Goal: Task Accomplishment & Management: Manage account settings

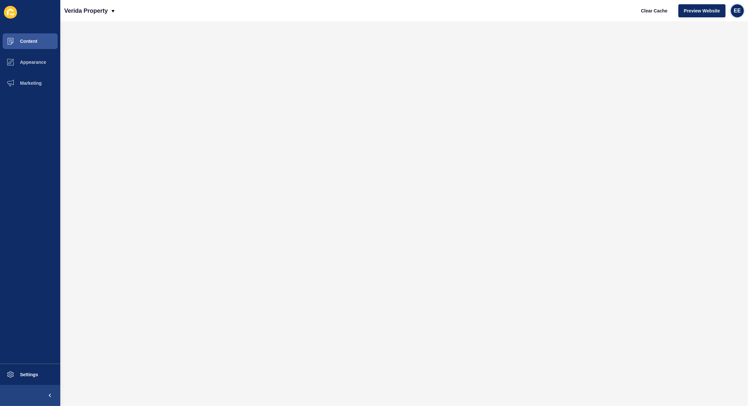
click at [736, 11] on span "EE" at bounding box center [736, 11] width 7 height 7
click at [711, 55] on link "Logout" at bounding box center [721, 54] width 48 height 14
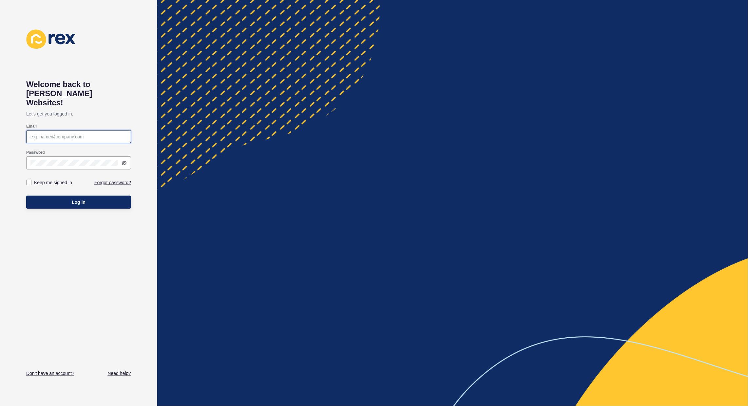
type input "[PERSON_NAME][EMAIL_ADDRESS][PERSON_NAME][DOMAIN_NAME]"
click at [67, 196] on button "Log in" at bounding box center [78, 202] width 105 height 13
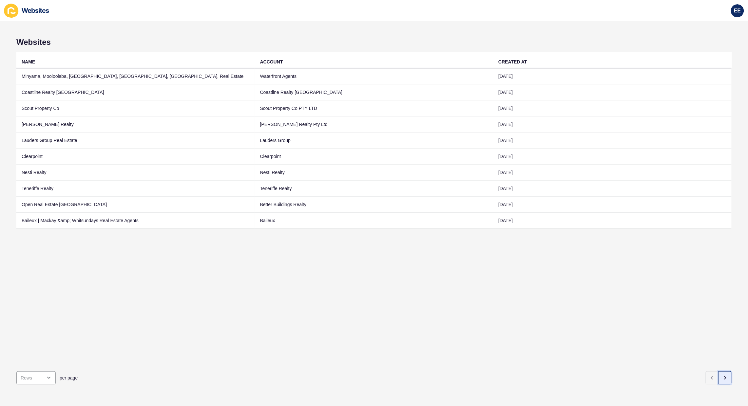
click at [718, 372] on button "button" at bounding box center [724, 378] width 13 height 13
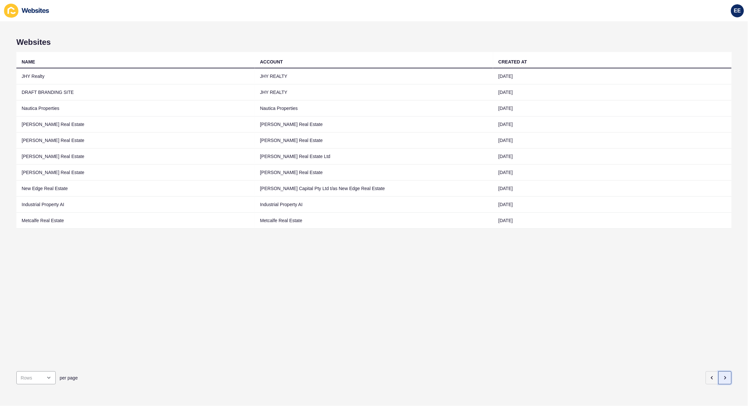
click at [722, 376] on icon "button" at bounding box center [724, 378] width 5 height 5
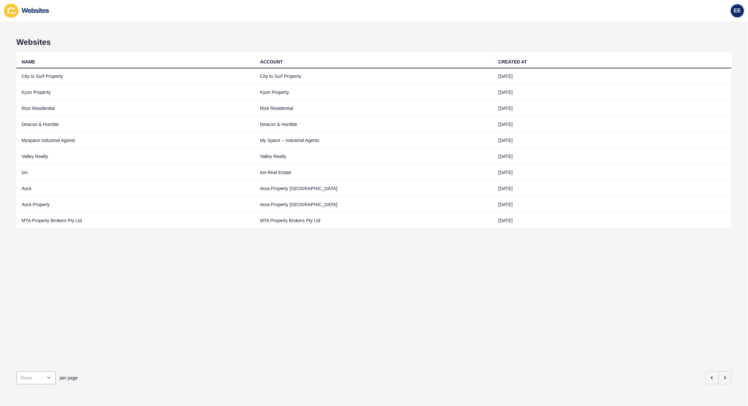
click at [731, 9] on div "EE" at bounding box center [737, 10] width 13 height 13
click at [711, 56] on link "Logout" at bounding box center [721, 54] width 48 height 14
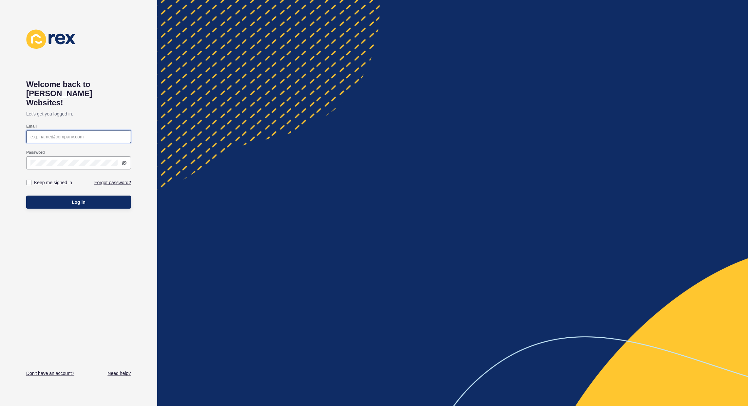
type input "[PERSON_NAME][EMAIL_ADDRESS][PERSON_NAME][DOMAIN_NAME]"
click at [64, 196] on button "Log in" at bounding box center [78, 202] width 105 height 13
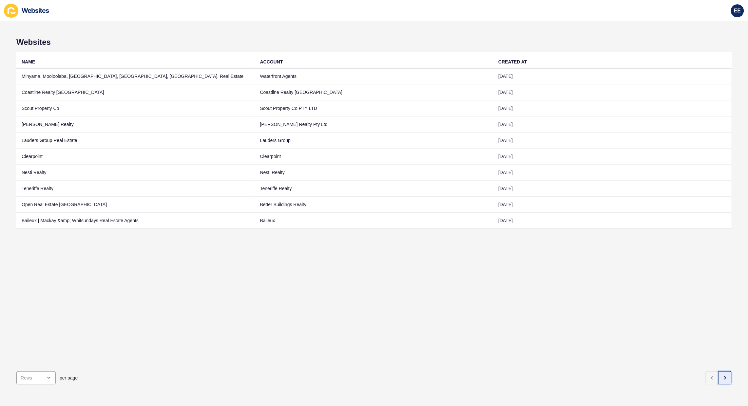
click at [722, 376] on icon "button" at bounding box center [724, 378] width 5 height 5
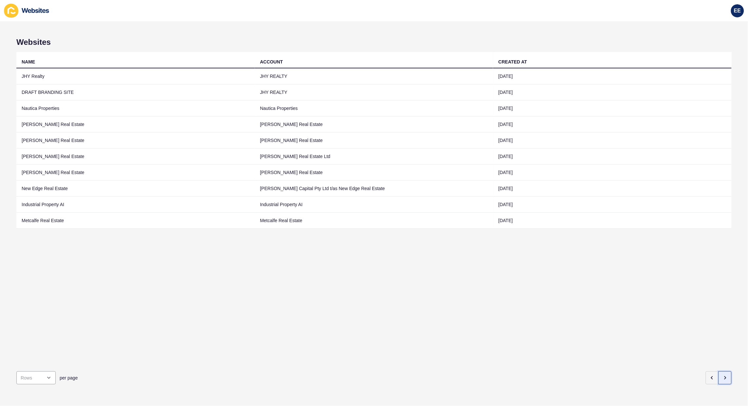
click at [722, 376] on icon "button" at bounding box center [724, 378] width 5 height 5
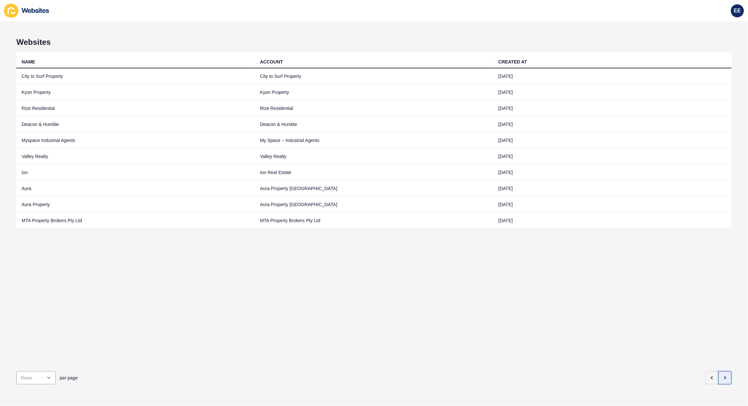
click at [722, 376] on icon "button" at bounding box center [724, 378] width 5 height 5
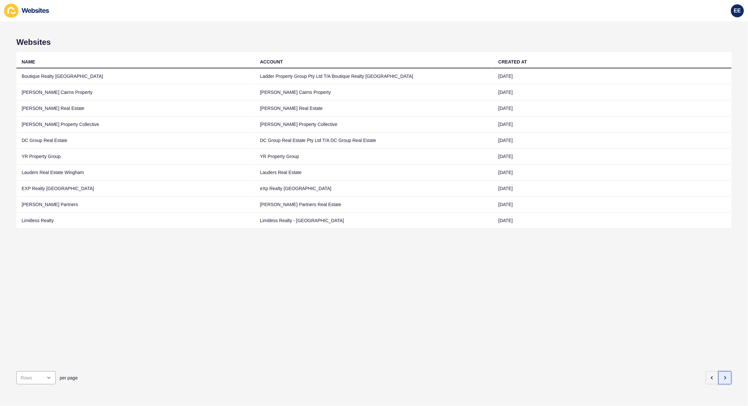
click at [722, 376] on icon "button" at bounding box center [724, 378] width 5 height 5
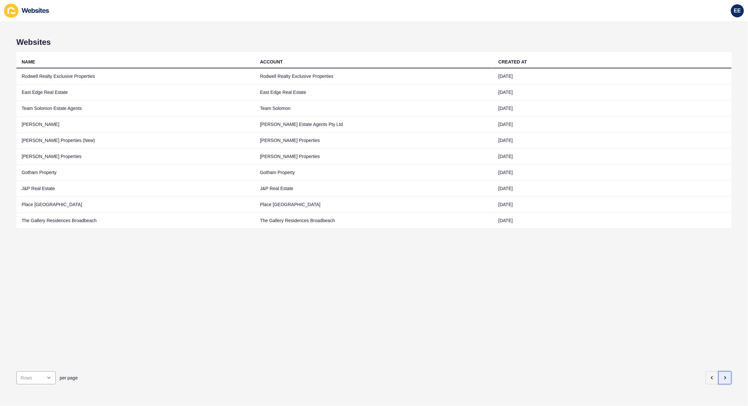
click at [722, 376] on icon "button" at bounding box center [724, 378] width 5 height 5
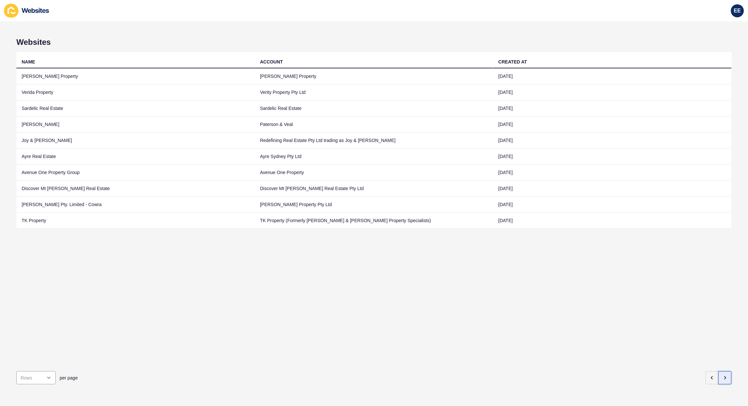
click at [722, 376] on icon "button" at bounding box center [724, 378] width 5 height 5
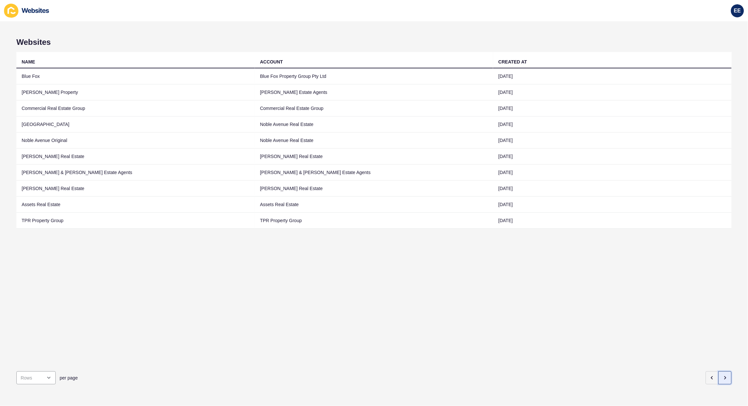
click at [722, 376] on icon "button" at bounding box center [724, 378] width 5 height 5
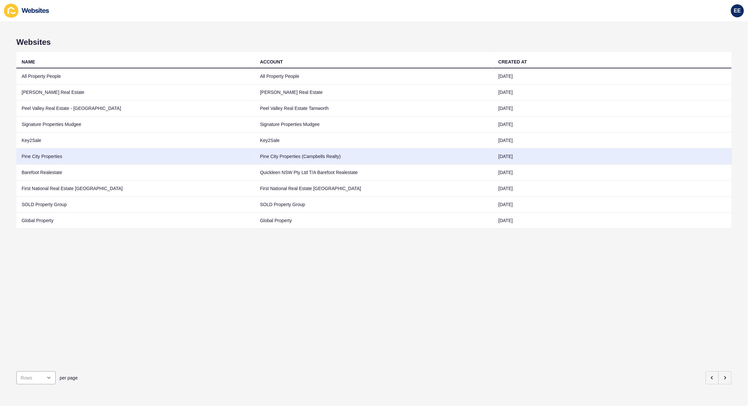
click at [57, 157] on td "Pine City Properties" at bounding box center [135, 157] width 238 height 16
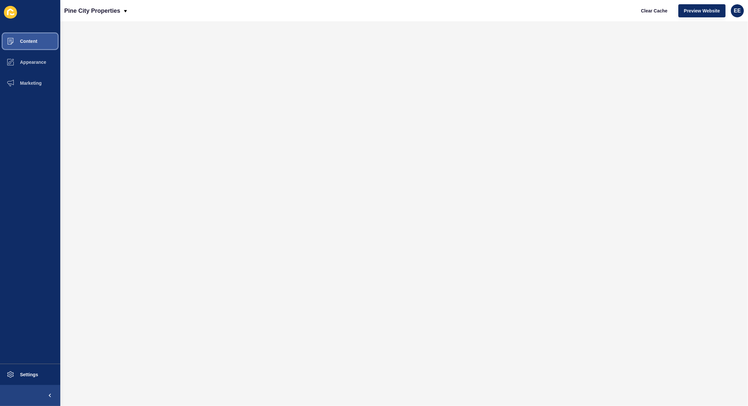
click at [24, 40] on span "Content" at bounding box center [18, 41] width 38 height 5
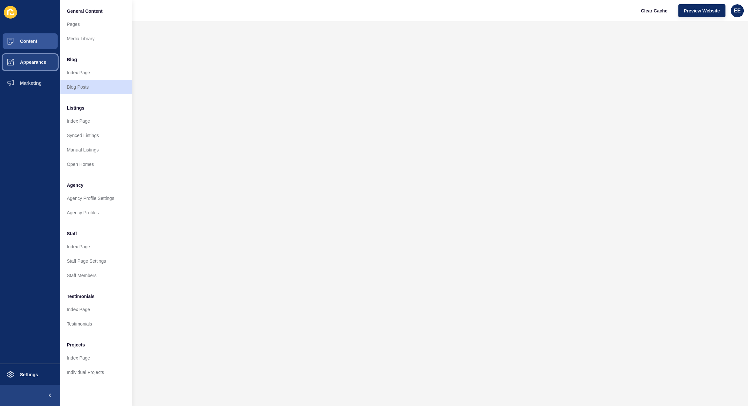
click at [24, 61] on span "Appearance" at bounding box center [22, 62] width 47 height 5
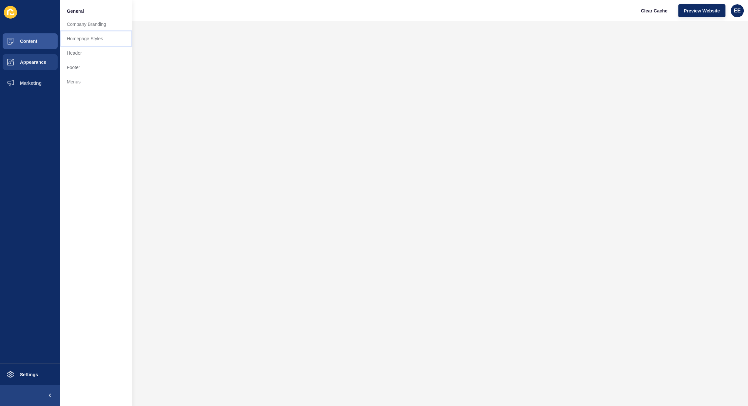
click at [76, 43] on link "Homepage Styles" at bounding box center [96, 38] width 72 height 14
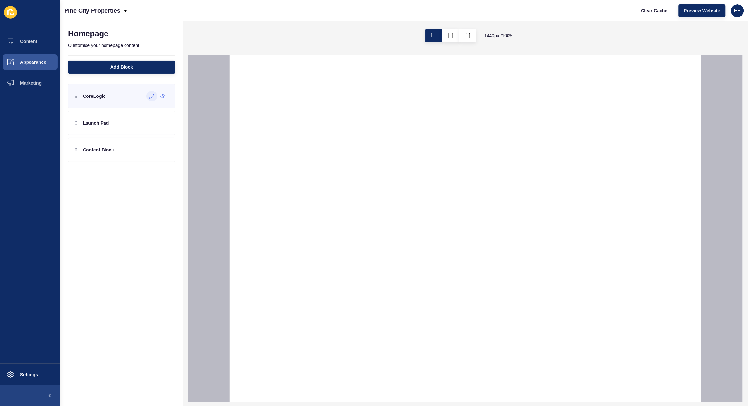
click at [151, 97] on icon at bounding box center [152, 96] width 6 height 5
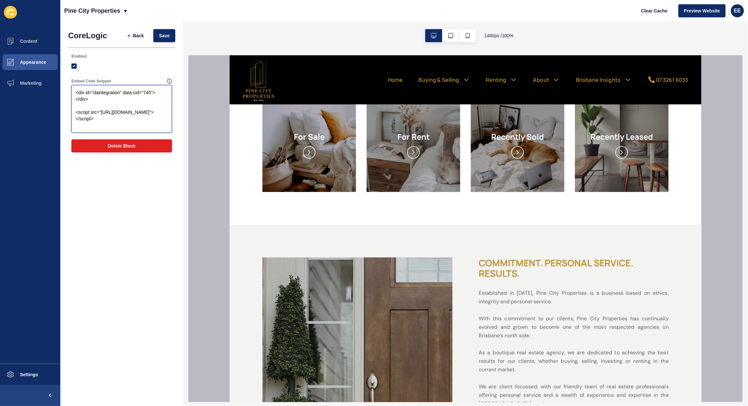
click at [107, 109] on textarea "<div id="daintegration" data-cid="745"></div> <script src="[URL][DOMAIN_NAME]">…" at bounding box center [121, 109] width 99 height 46
click at [699, 12] on span "Preview Website" at bounding box center [702, 11] width 36 height 7
drag, startPoint x: 35, startPoint y: 43, endPoint x: 40, endPoint y: 43, distance: 4.9
click at [35, 42] on span "Content" at bounding box center [18, 41] width 38 height 5
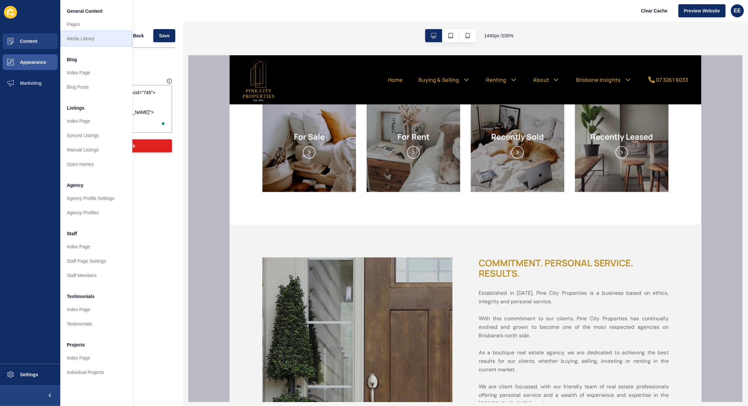
click at [96, 43] on link "Media Library" at bounding box center [96, 38] width 72 height 14
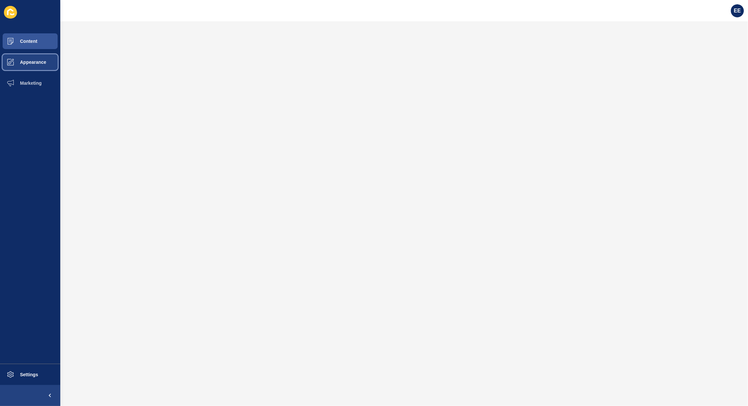
click at [26, 60] on span "Appearance" at bounding box center [22, 62] width 47 height 5
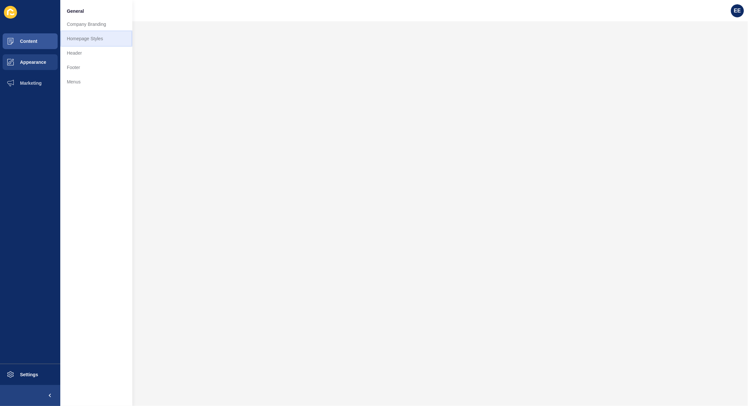
click at [99, 39] on link "Homepage Styles" at bounding box center [96, 38] width 72 height 14
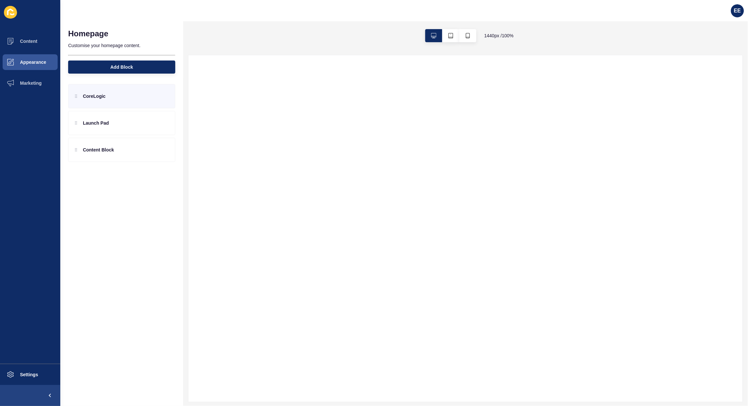
click at [107, 99] on div "CoreLogic" at bounding box center [121, 96] width 107 height 24
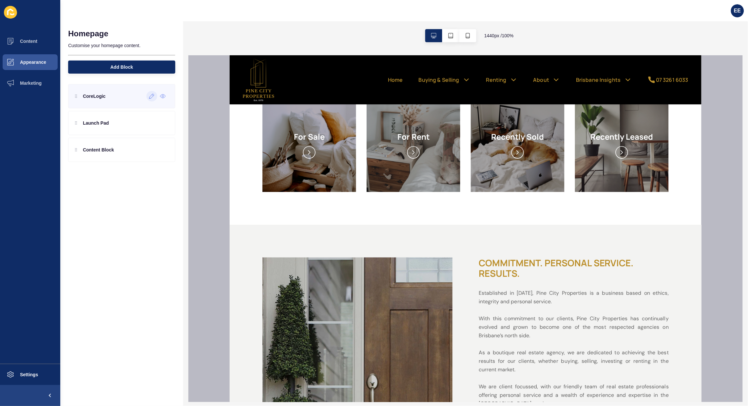
click at [151, 98] on icon at bounding box center [152, 96] width 6 height 5
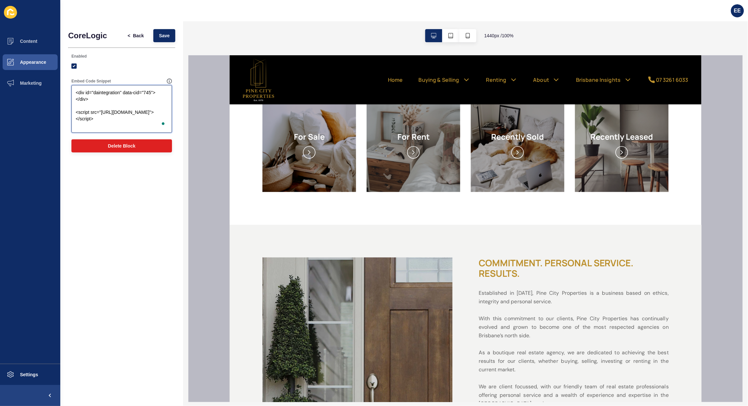
drag, startPoint x: 109, startPoint y: 127, endPoint x: 68, endPoint y: 81, distance: 61.9
click at [68, 81] on div "Embed Code Snippet <div id="daintegration" data-cid="745"></div> <script src="h…" at bounding box center [121, 105] width 107 height 61
click at [93, 94] on textarea "<div id="daintegration" data-cid="745"></div> <script src="[URL][DOMAIN_NAME]">…" at bounding box center [121, 109] width 99 height 46
click at [76, 91] on textarea "<div id="daintegration" data-cid="745"></div> <script src="[URL][DOMAIN_NAME]">…" at bounding box center [121, 109] width 99 height 46
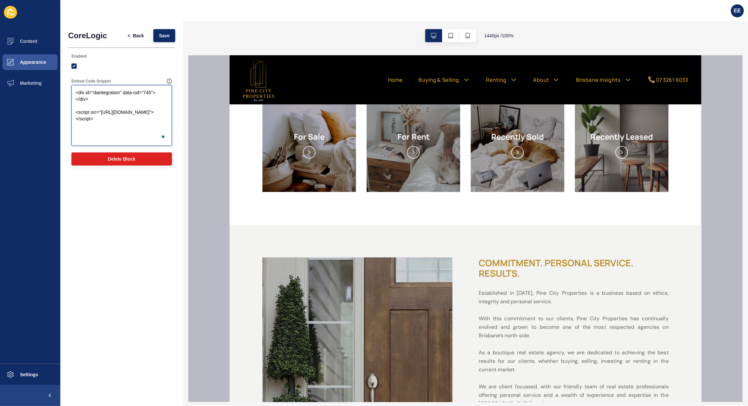
paste textarea "<div id="daintegration" data-cid="745" style="background-image: url('your-image…"
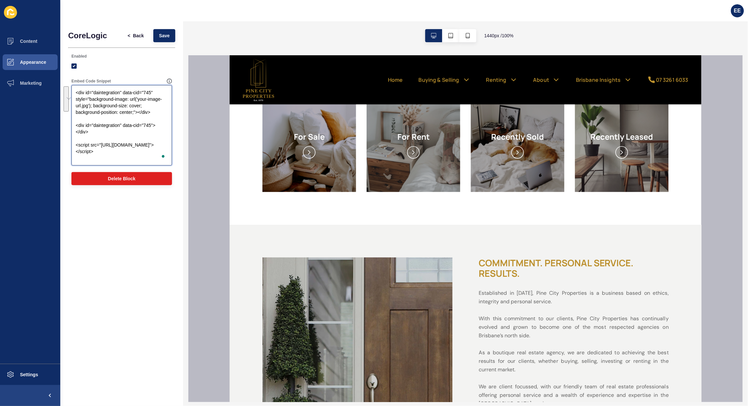
drag, startPoint x: 167, startPoint y: 115, endPoint x: 66, endPoint y: 90, distance: 103.8
click at [64, 90] on div "CoreLogic < Back Save Enabled Embed Code Snippet <div id="daintegration" data-c…" at bounding box center [121, 108] width 123 height 175
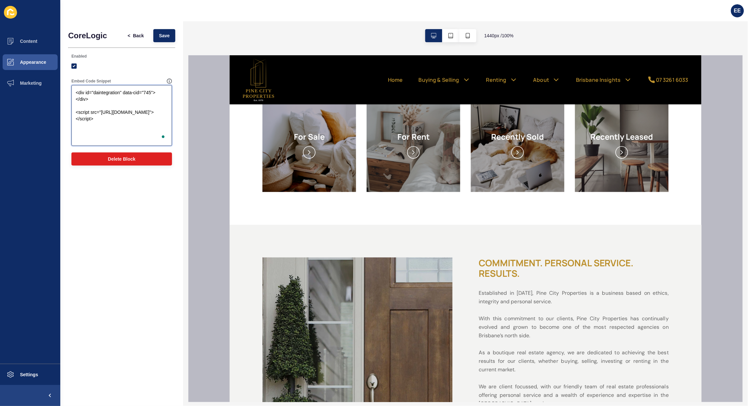
type textarea "<div id="daintegration" data-cid="745"></div> <script src="[URL][DOMAIN_NAME]">…"
click at [26, 40] on span "Content" at bounding box center [18, 41] width 38 height 5
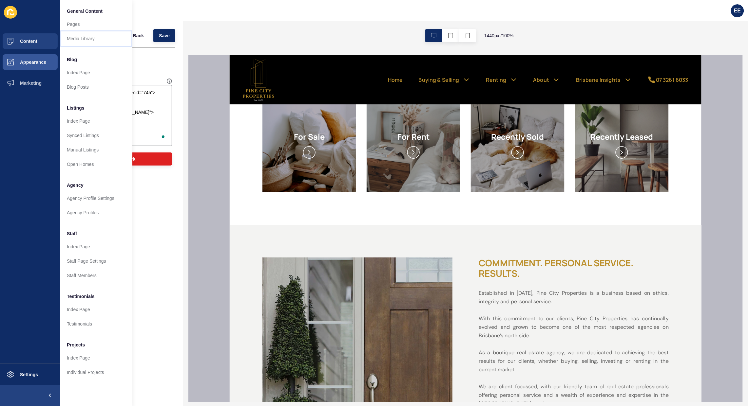
drag, startPoint x: 91, startPoint y: 35, endPoint x: 127, endPoint y: 40, distance: 36.3
click at [92, 35] on link "Media Library" at bounding box center [96, 38] width 72 height 14
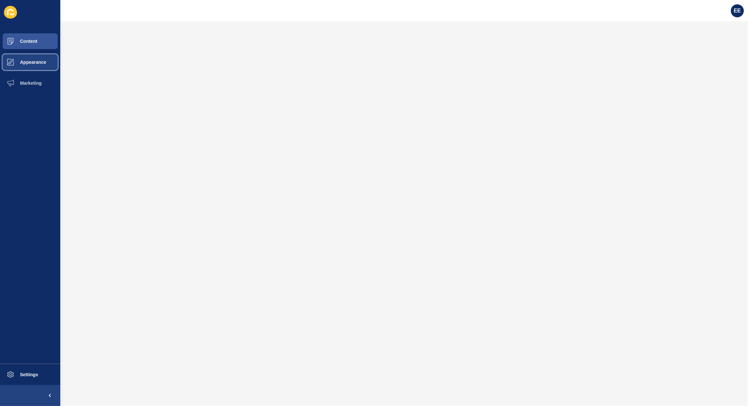
click at [38, 60] on span "Appearance" at bounding box center [22, 62] width 47 height 5
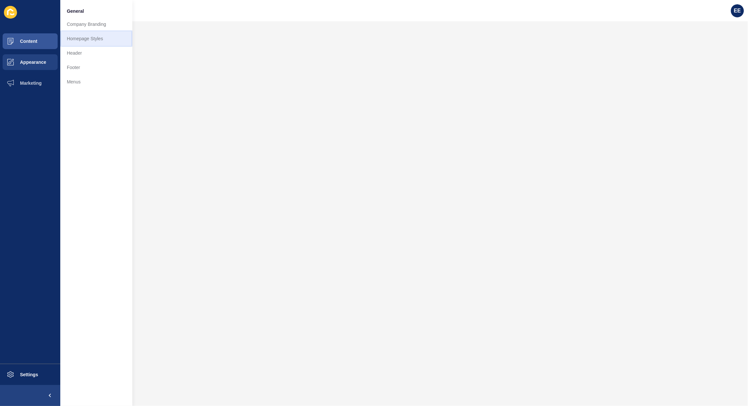
click at [83, 39] on link "Homepage Styles" at bounding box center [96, 38] width 72 height 14
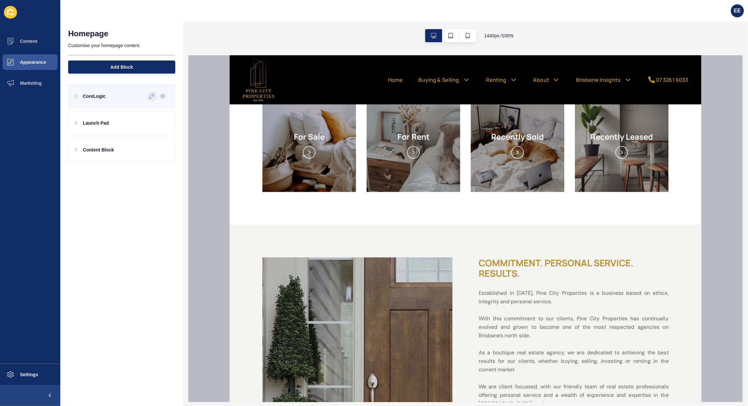
click at [152, 96] on icon at bounding box center [152, 96] width 6 height 5
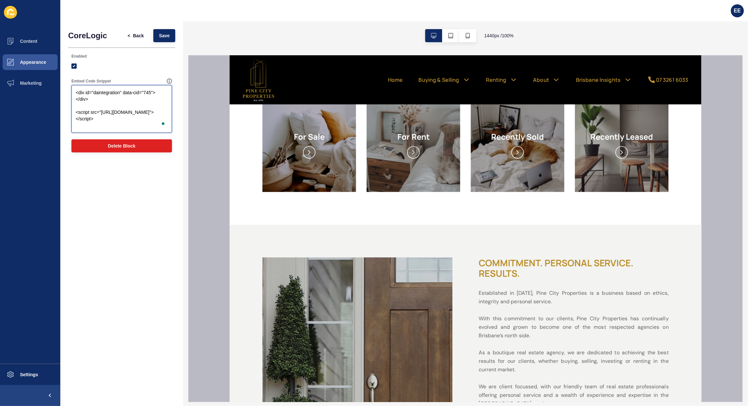
drag, startPoint x: 85, startPoint y: 94, endPoint x: 72, endPoint y: 89, distance: 14.1
click at [72, 89] on textarea "<div id="daintegration" data-cid="745"></div> <script src="[URL][DOMAIN_NAME]">…" at bounding box center [121, 109] width 99 height 46
drag, startPoint x: 119, startPoint y: 105, endPoint x: 96, endPoint y: 107, distance: 22.6
click at [118, 105] on textarea "<div id="daintegration" data-cid="745"></div> <script src="[URL][DOMAIN_NAME]">…" at bounding box center [121, 109] width 99 height 46
click at [81, 89] on textarea "<div id="daintegration" data-cid="745"></div> <script src="[URL][DOMAIN_NAME]">…" at bounding box center [121, 109] width 99 height 46
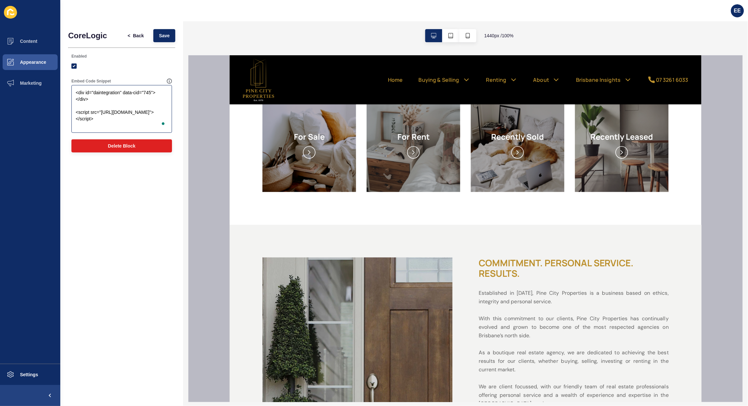
click at [71, 91] on div "<div id="daintegration" data-cid="745"></div> <script src="[URL][DOMAIN_NAME]">…" at bounding box center [121, 109] width 101 height 48
click at [76, 91] on textarea "<div id="daintegration" data-cid="745"></div> <script src="[URL][DOMAIN_NAME]">…" at bounding box center [121, 109] width 99 height 46
paste textarea "<div id="daintegration" data-cid="745" style="background-image: url(https://app…"
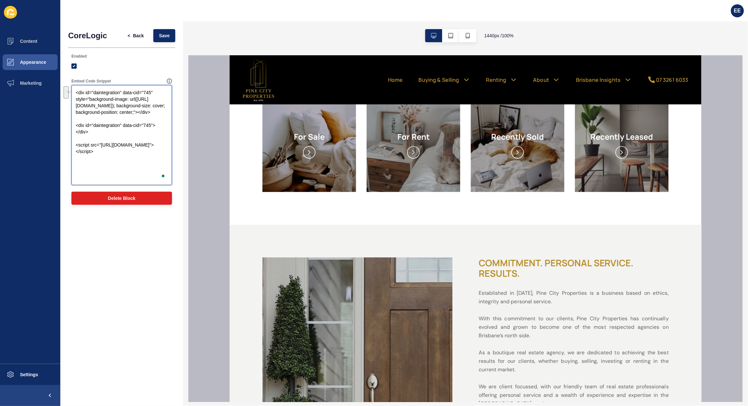
drag, startPoint x: 91, startPoint y: 152, endPoint x: 120, endPoint y: 146, distance: 29.2
click at [69, 143] on div "Embed Code Snippet <div id="daintegration" data-cid="745" style="background-ima…" at bounding box center [121, 131] width 107 height 113
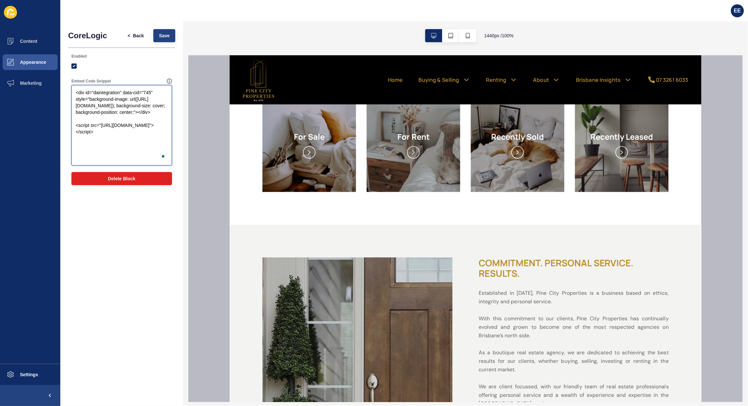
type textarea "<div id="daintegration" data-cid="745" style="background-image: url(https://app…"
click at [164, 38] on span "Save" at bounding box center [164, 35] width 11 height 7
click at [169, 39] on button "Save" at bounding box center [164, 35] width 22 height 13
click at [129, 35] on span "<" at bounding box center [129, 35] width 3 height 7
